Goal: Information Seeking & Learning: Learn about a topic

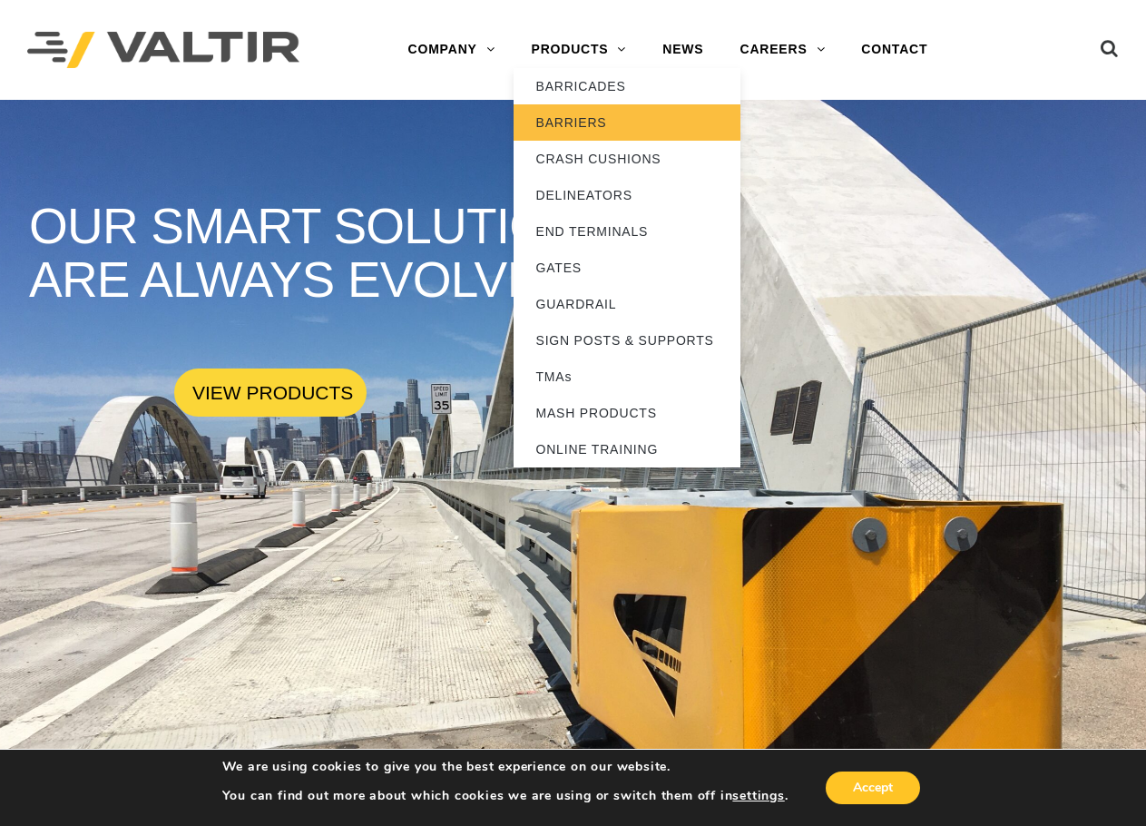
click at [585, 123] on link "BARRIERS" at bounding box center [627, 122] width 227 height 36
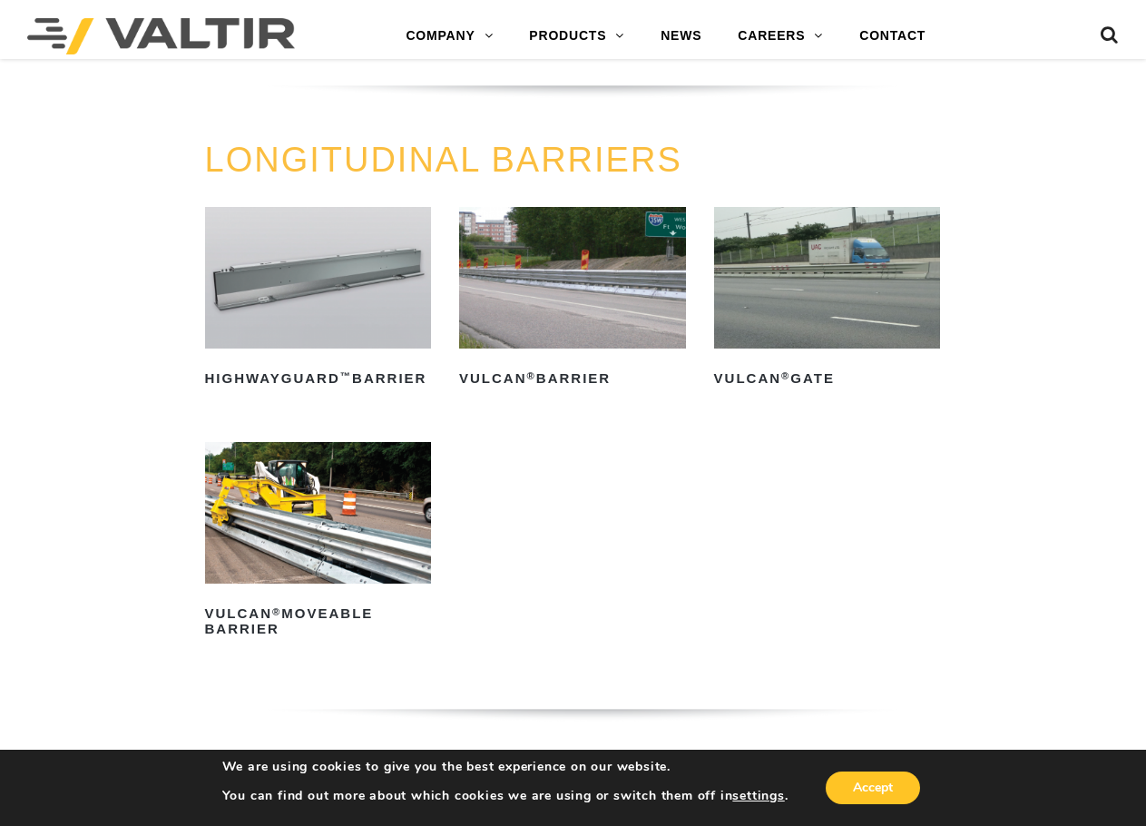
scroll to position [1634, 0]
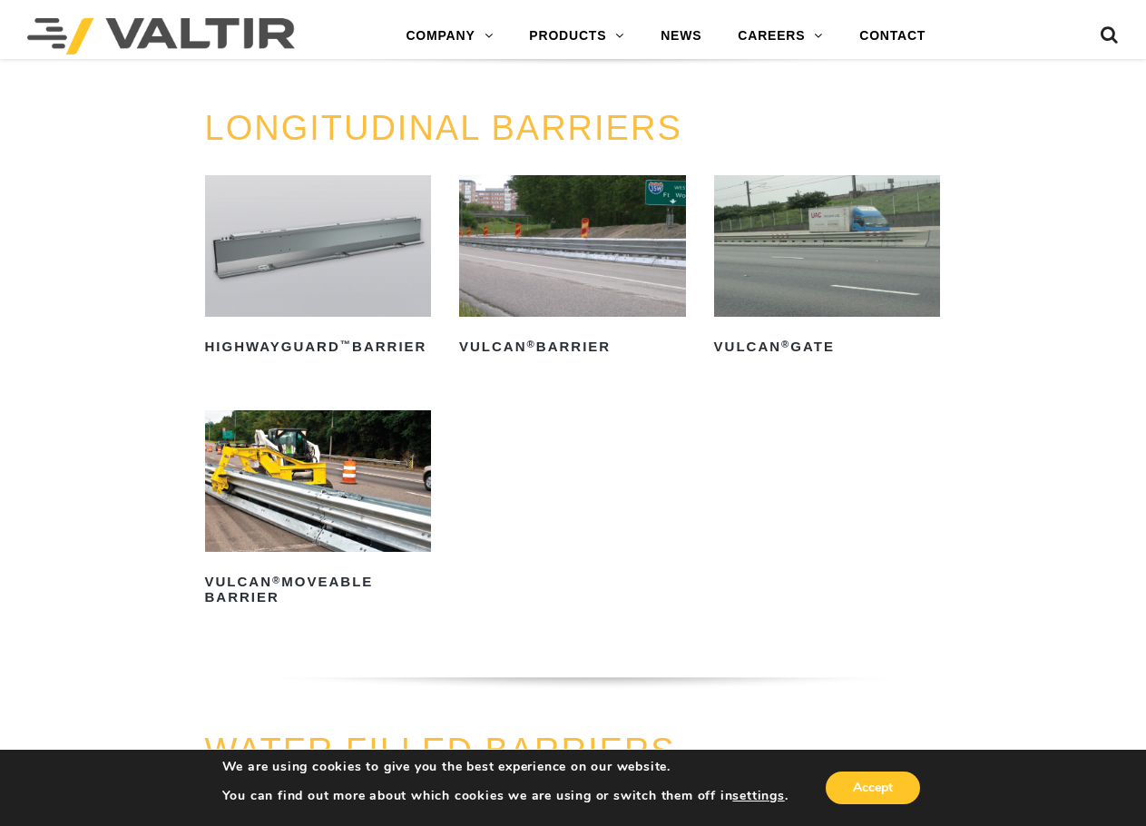
click at [792, 261] on img at bounding box center [827, 246] width 227 height 142
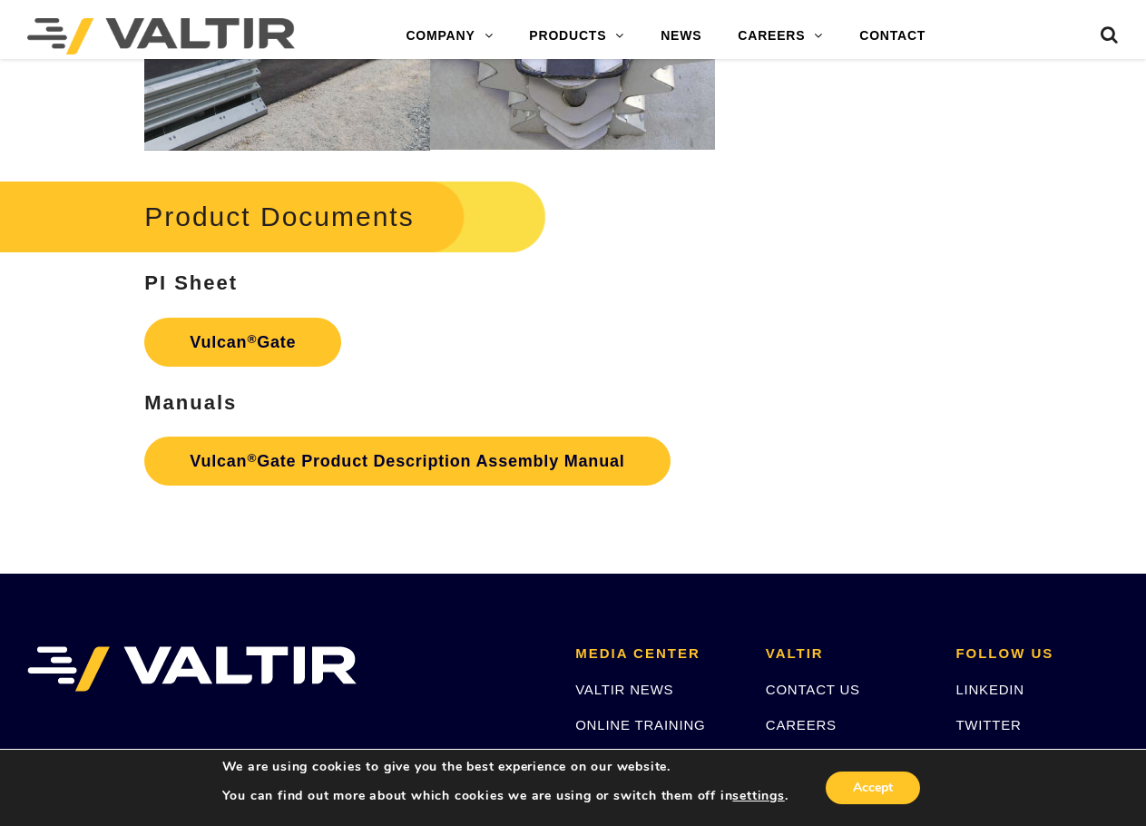
scroll to position [1906, 0]
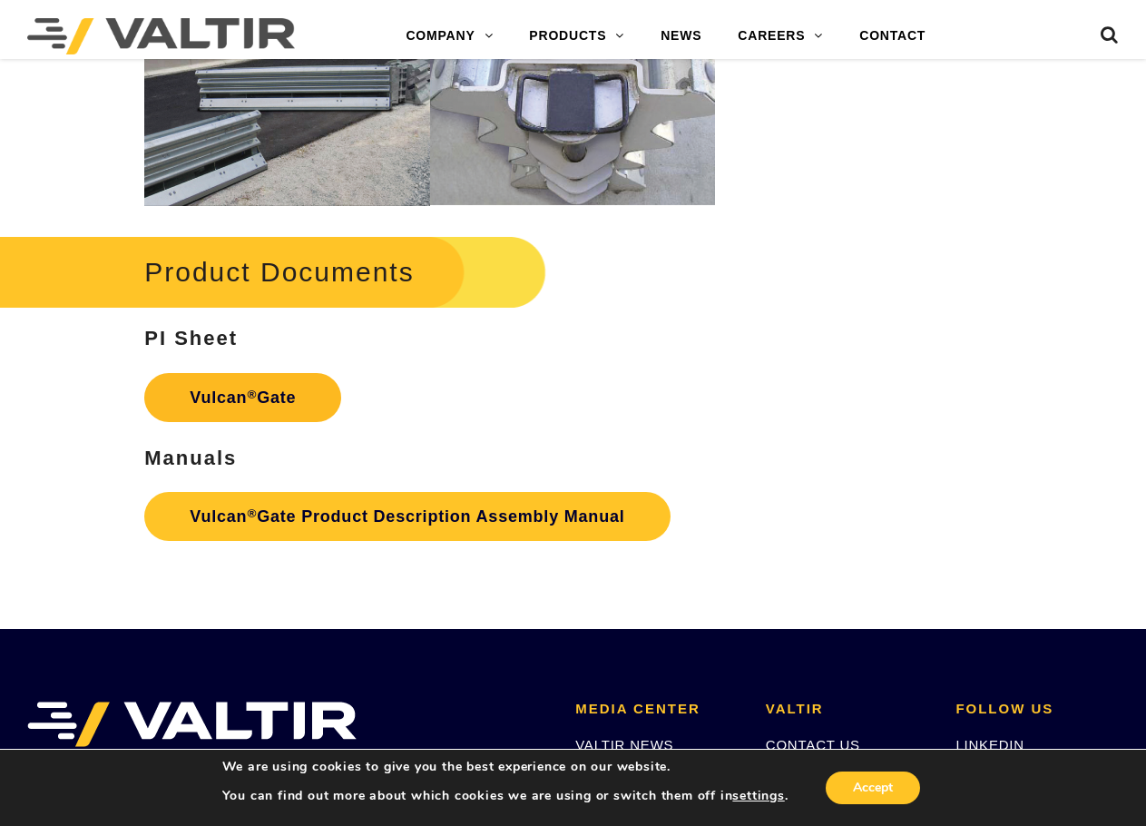
click at [279, 400] on strong "Vulcan ® Gate" at bounding box center [243, 397] width 106 height 18
